Goal: Task Accomplishment & Management: Manage account settings

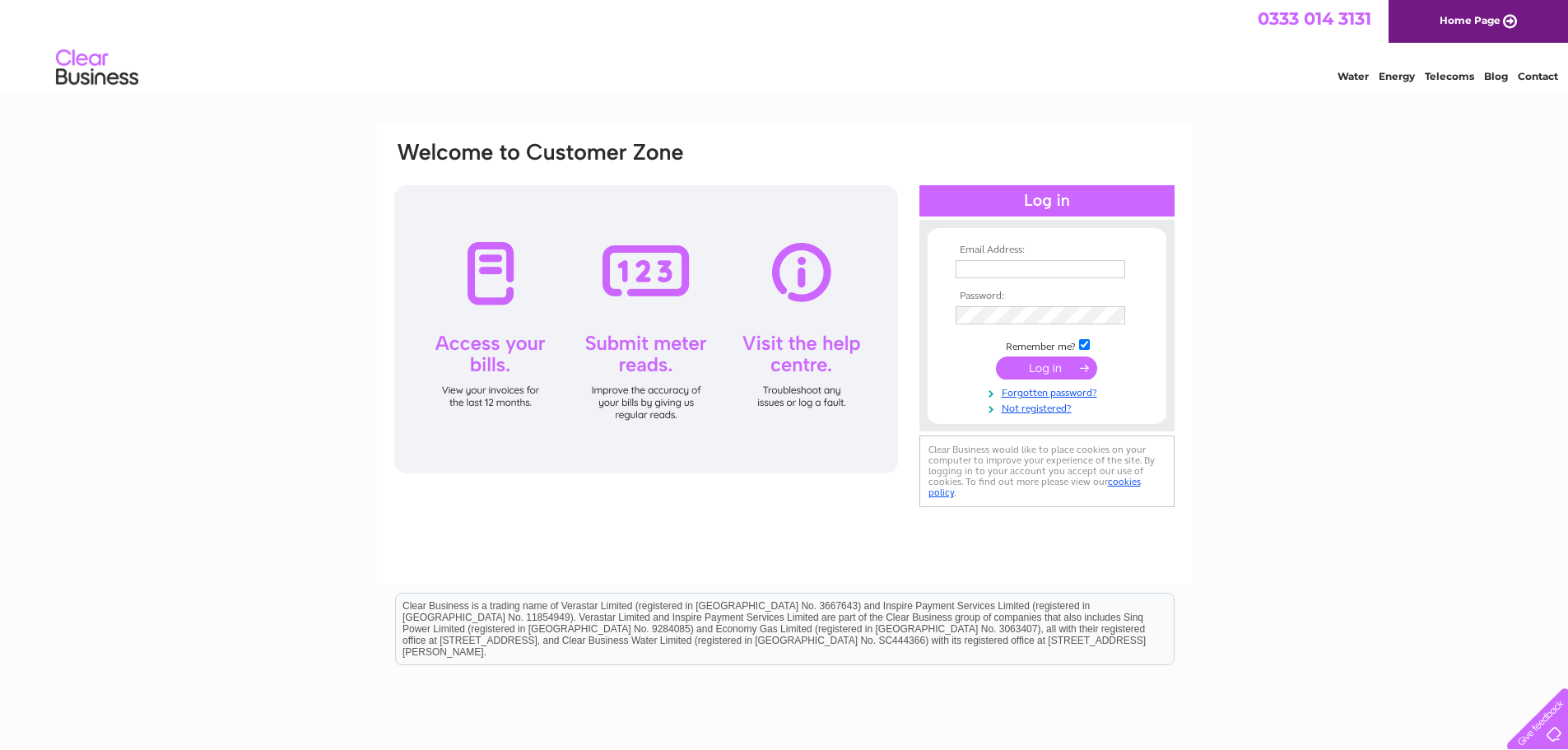
type input "admin@blydoitfish.shetland.co.uk"
click at [1035, 369] on input "submit" at bounding box center [1046, 367] width 101 height 23
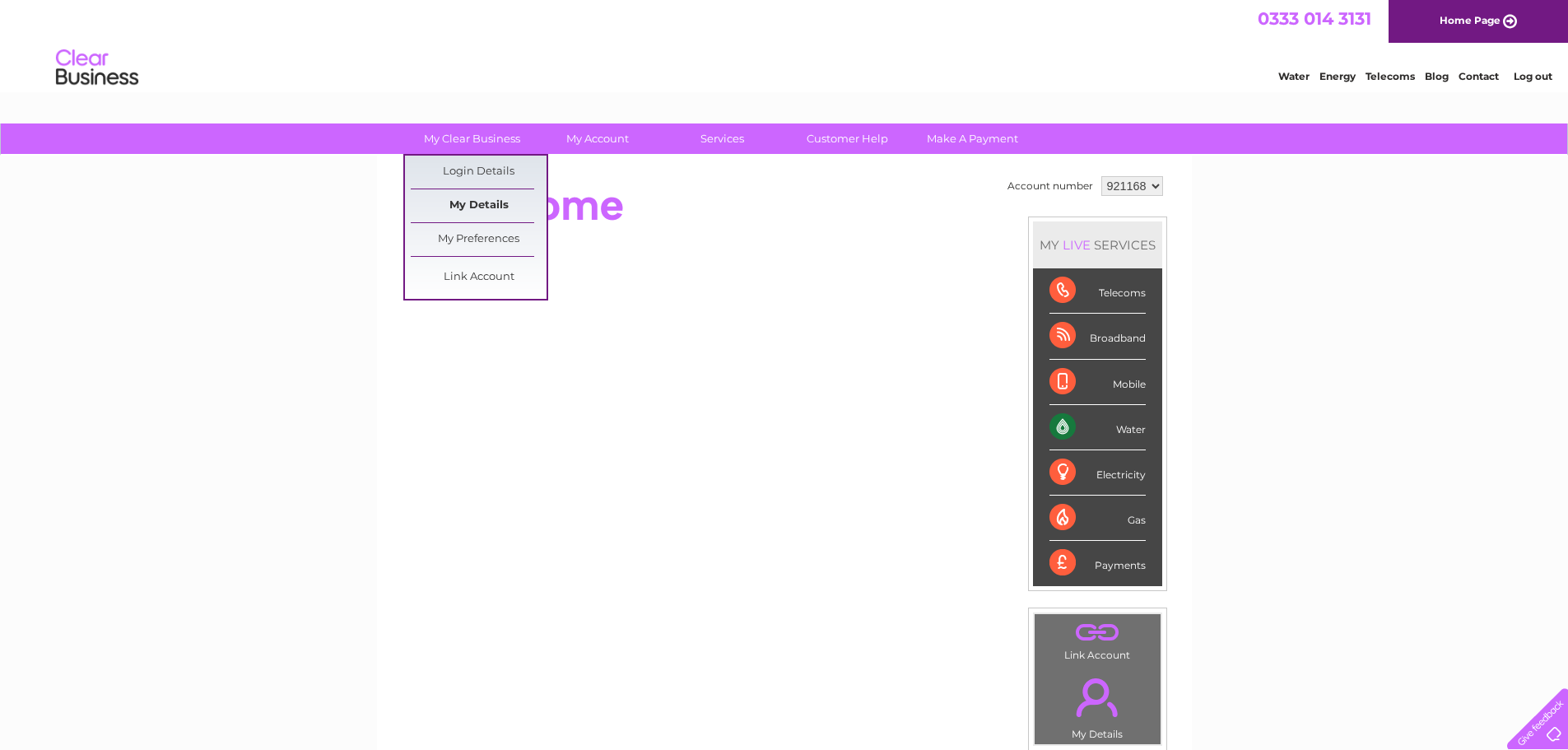
click at [467, 199] on link "My Details" at bounding box center [479, 206] width 136 height 33
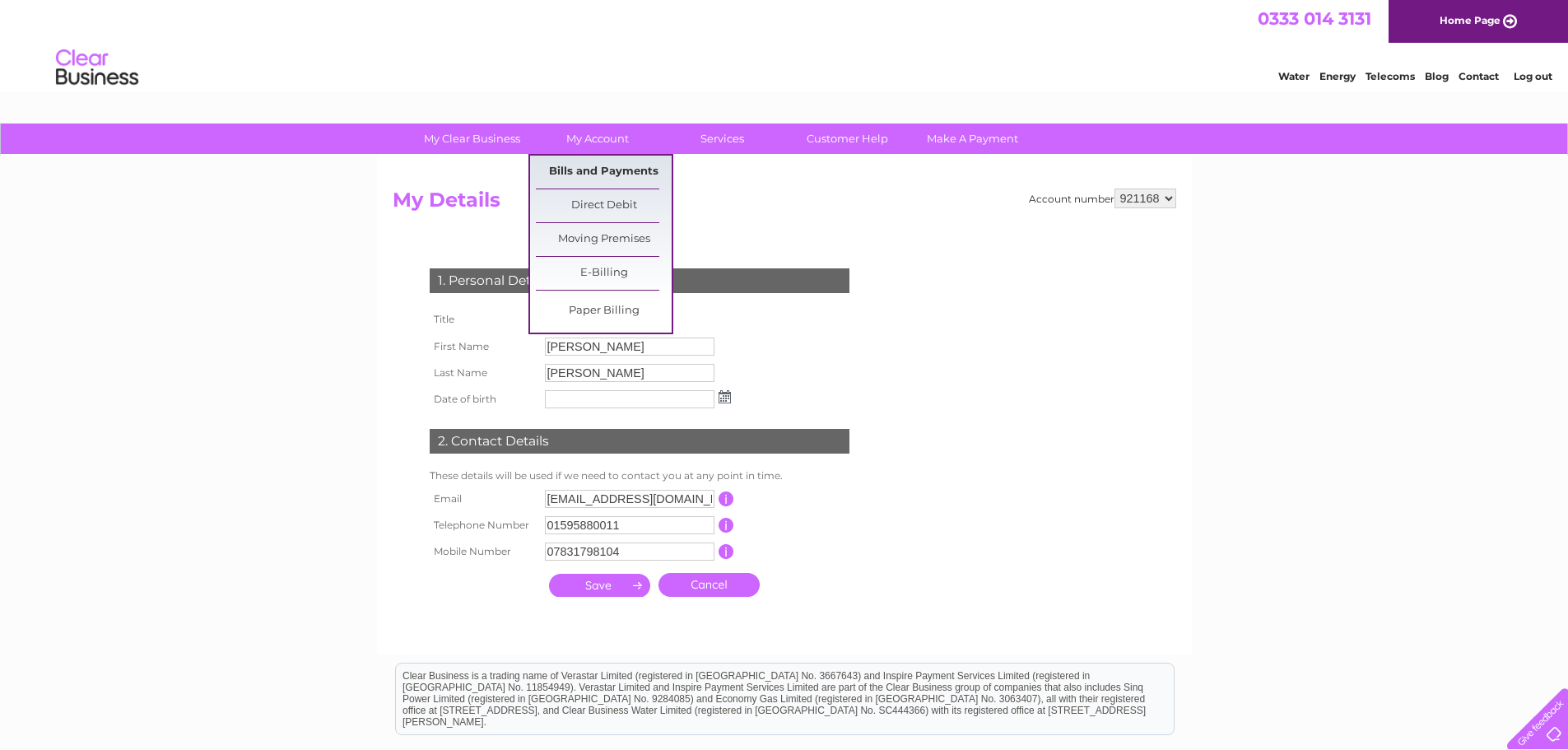
click at [602, 170] on link "Bills and Payments" at bounding box center [604, 172] width 136 height 33
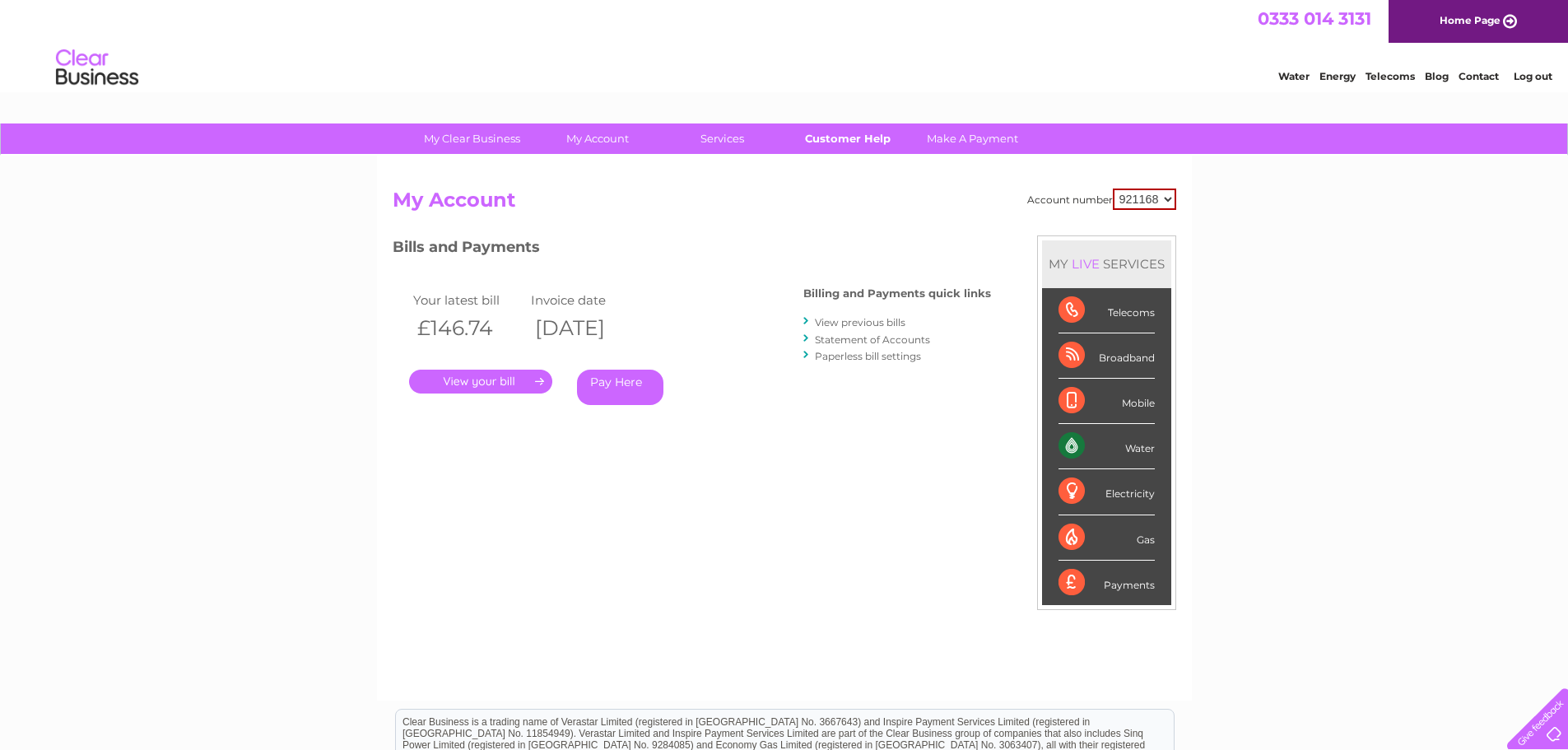
click at [870, 138] on link "Customer Help" at bounding box center [848, 139] width 136 height 31
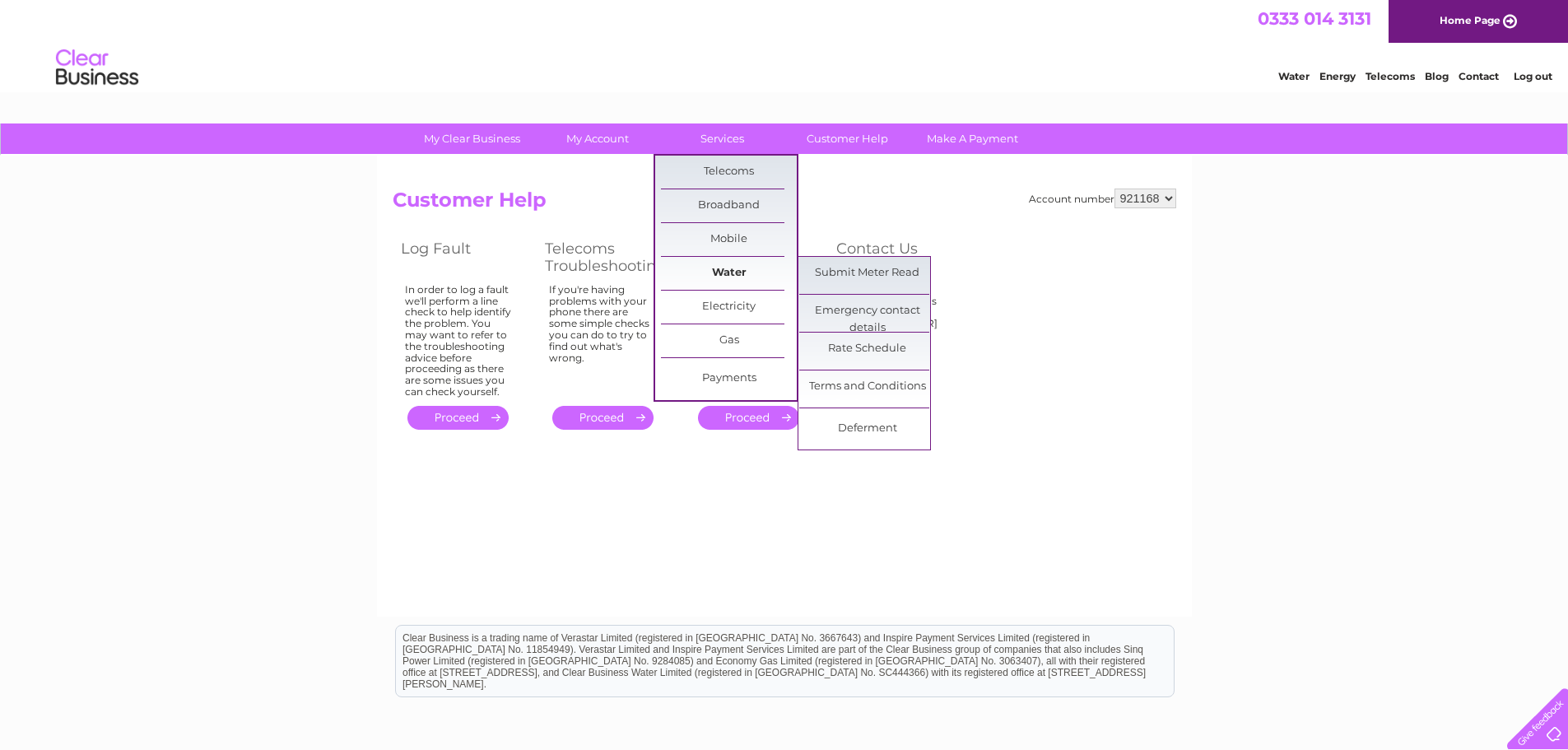
click at [719, 281] on link "Water" at bounding box center [729, 273] width 136 height 33
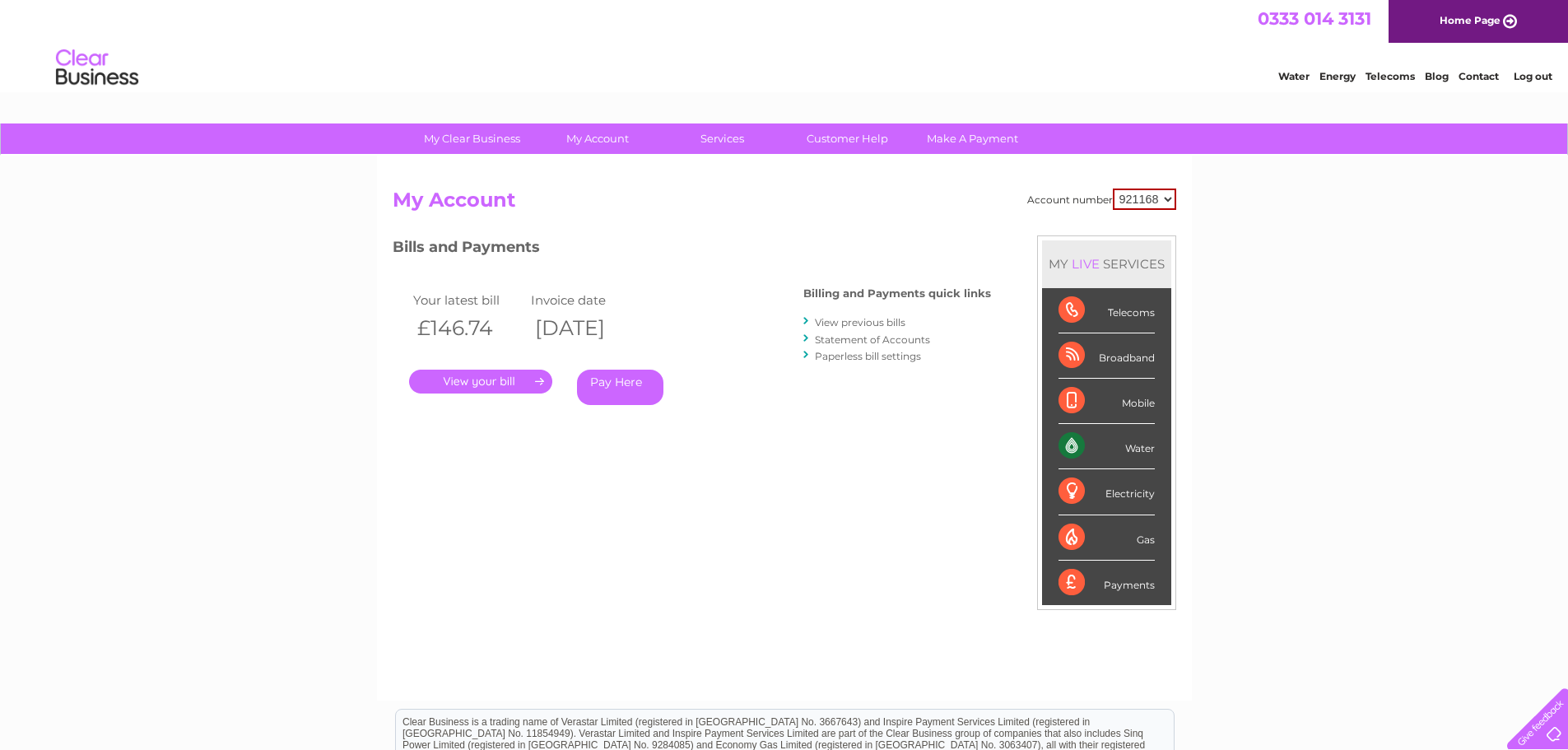
click at [479, 383] on link "." at bounding box center [480, 382] width 143 height 24
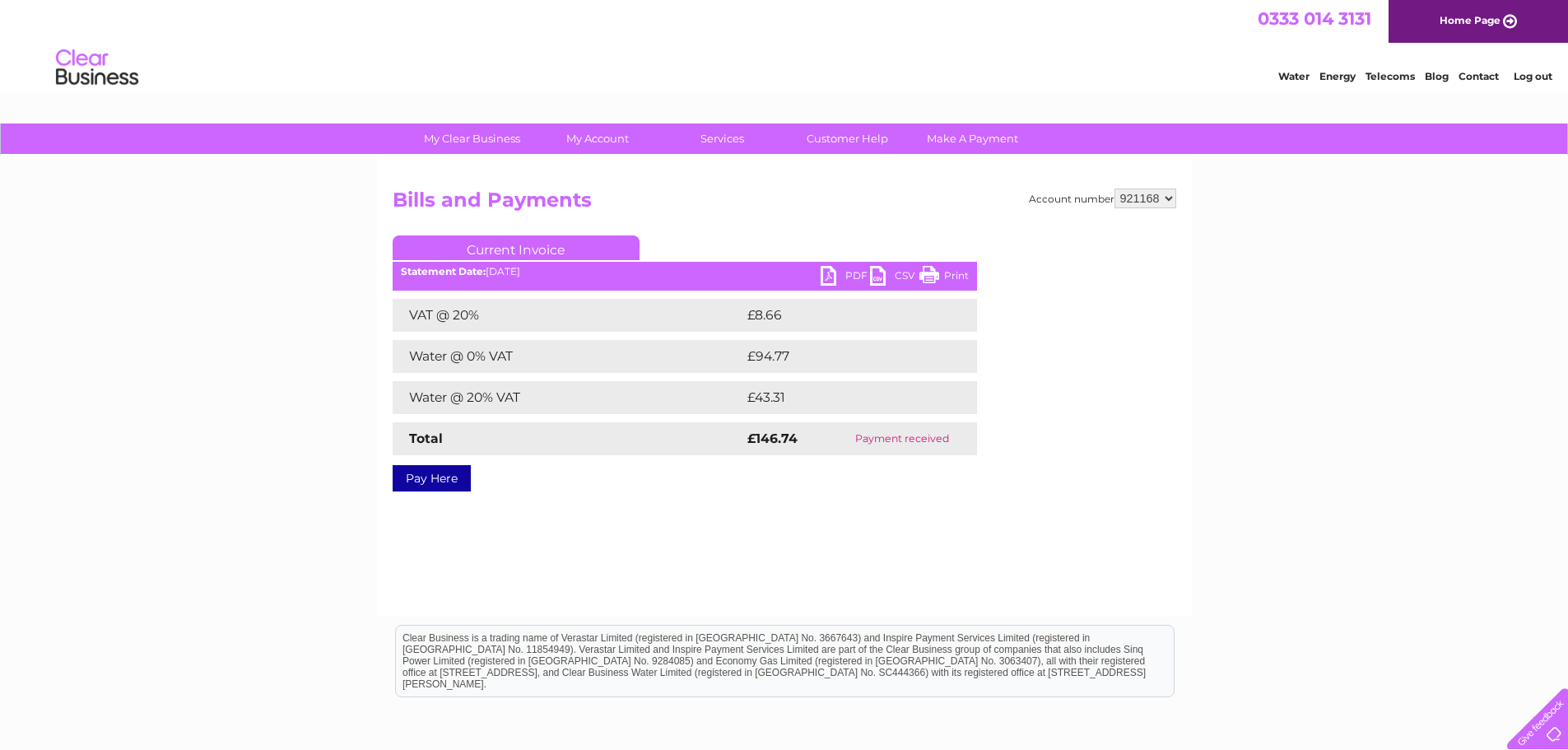
click at [849, 276] on link "PDF" at bounding box center [845, 278] width 49 height 24
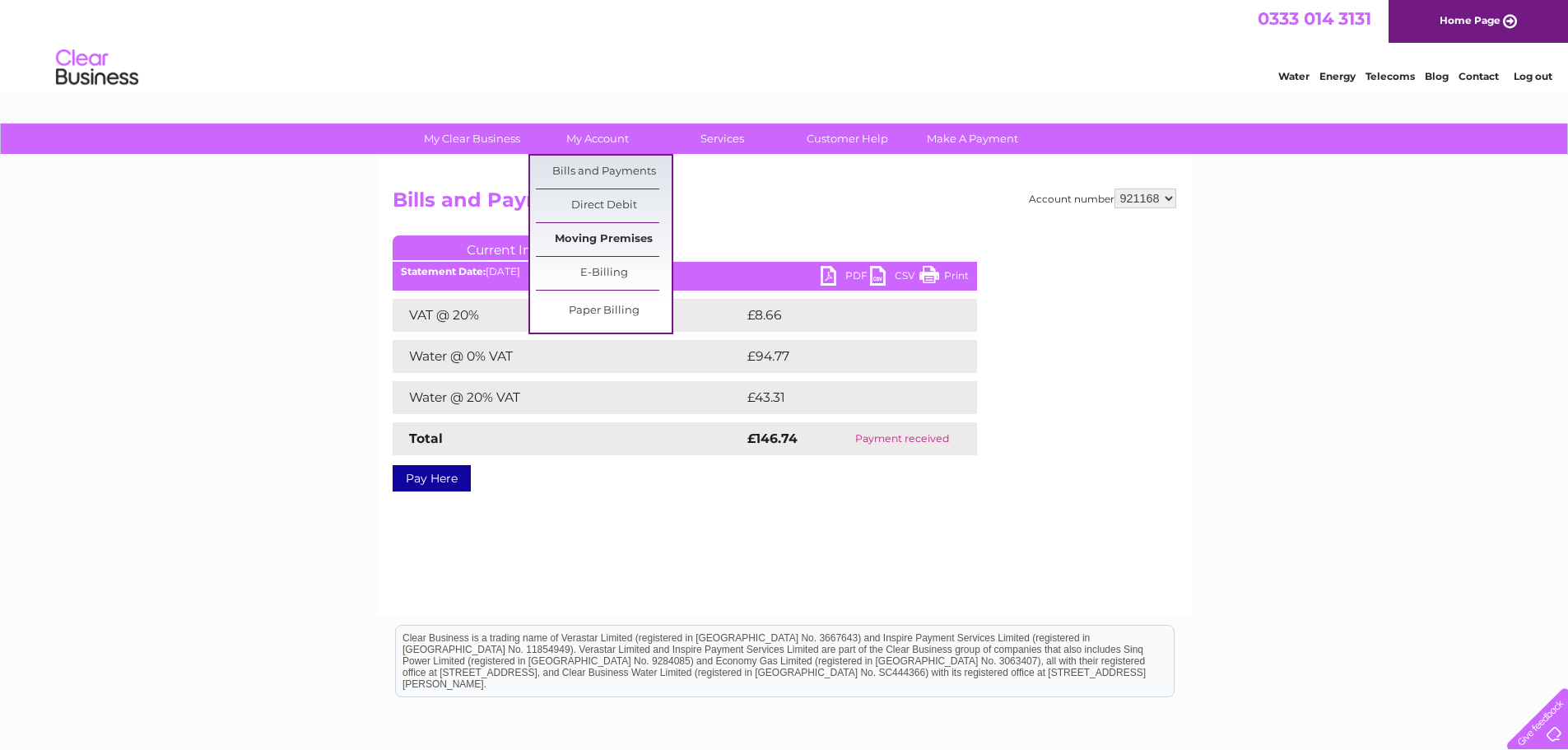
click at [592, 230] on link "Moving Premises" at bounding box center [604, 239] width 136 height 33
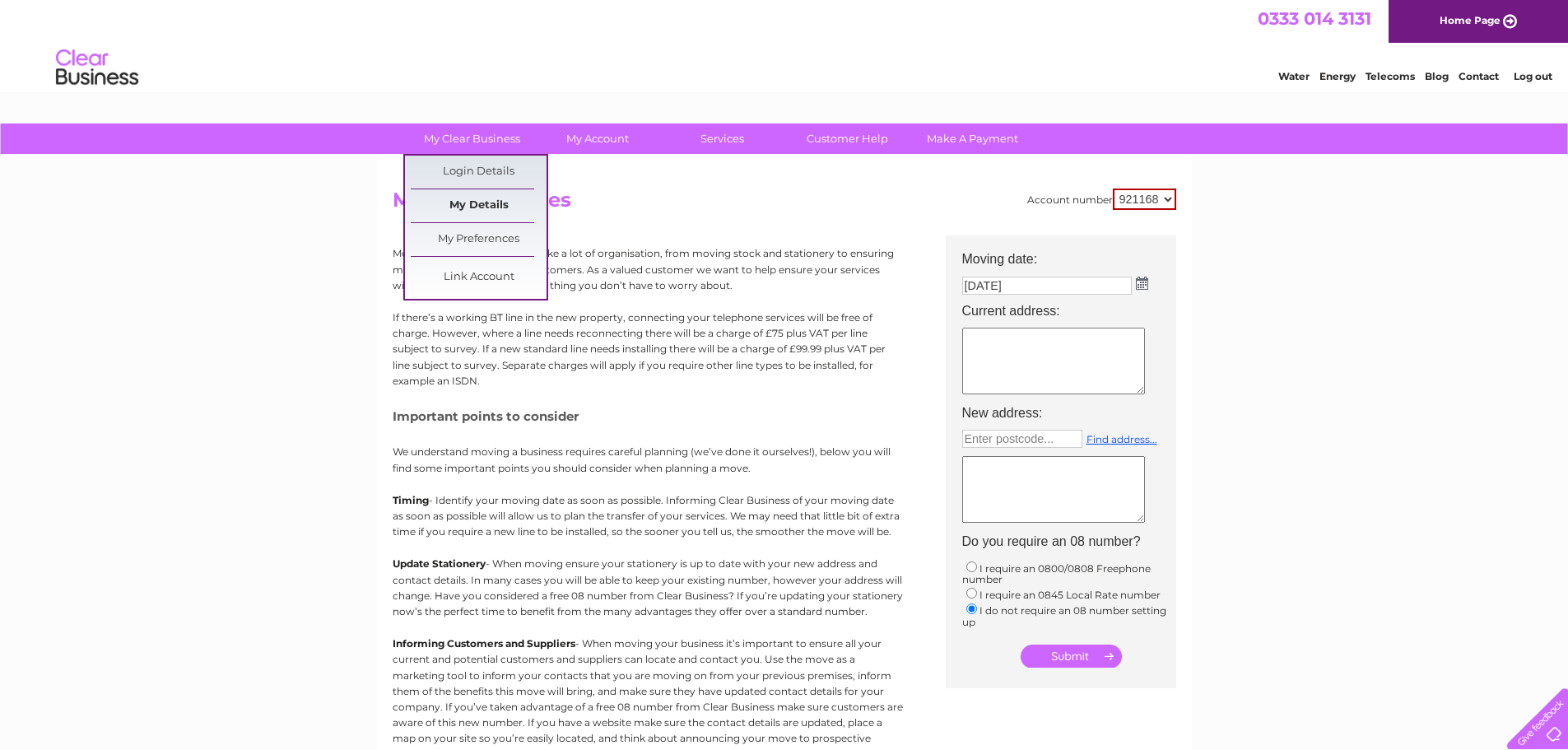
click at [481, 196] on link "My Details" at bounding box center [479, 206] width 136 height 33
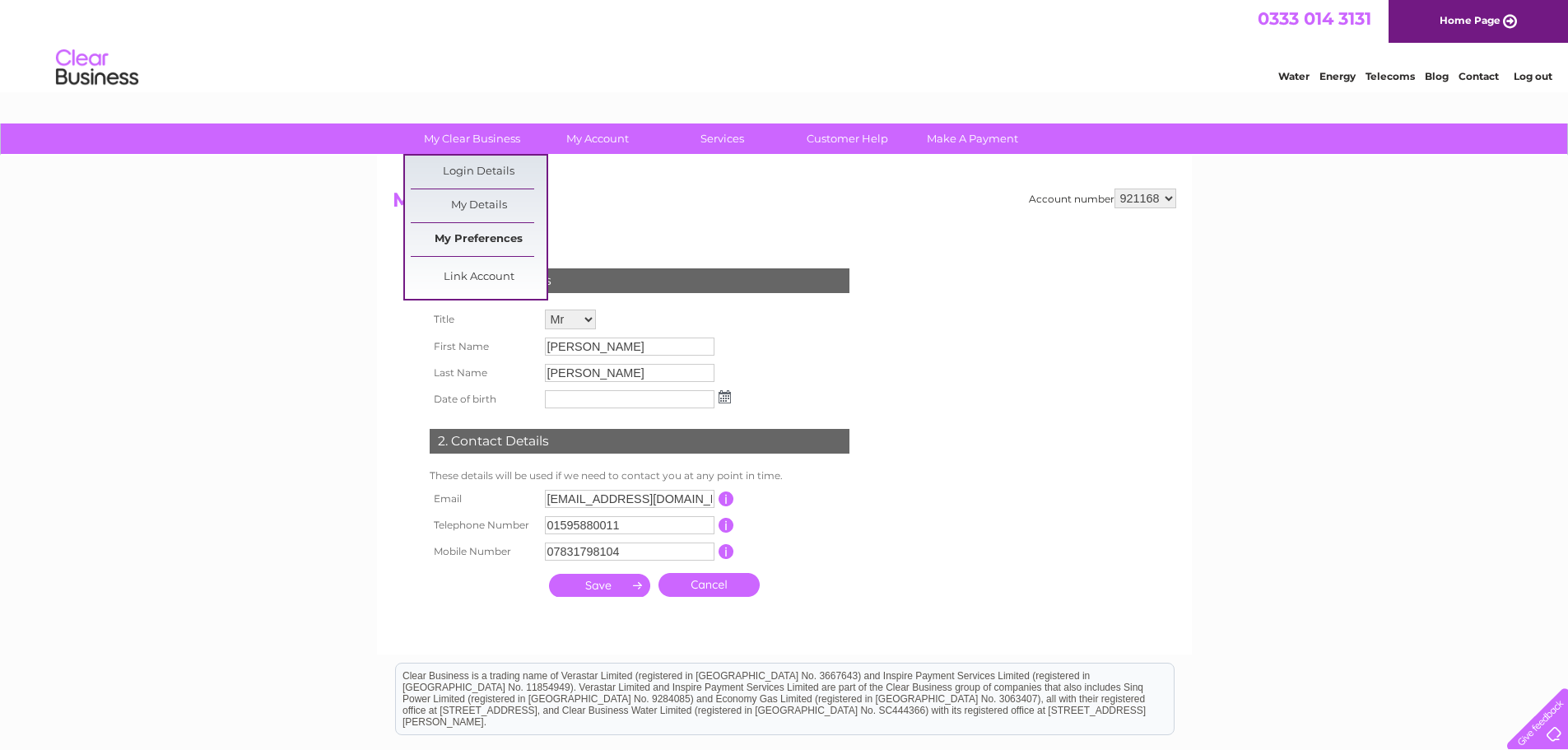
click at [497, 232] on link "My Preferences" at bounding box center [479, 239] width 136 height 33
